Goal: Information Seeking & Learning: Understand process/instructions

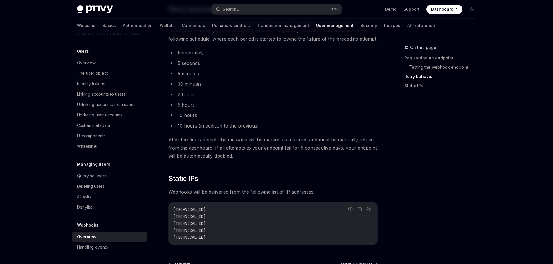
scroll to position [742, 0]
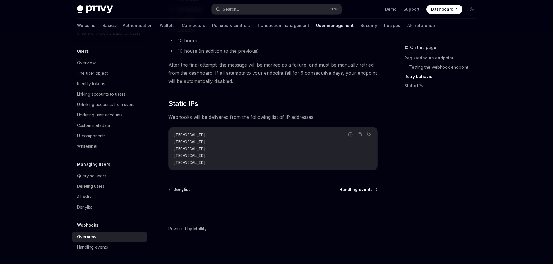
click at [341, 187] on span "Handling events" at bounding box center [355, 190] width 33 height 6
type textarea "*"
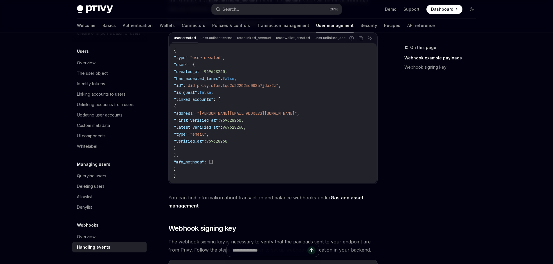
scroll to position [252, 0]
